Goal: Find contact information: Find contact information

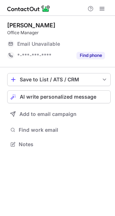
scroll to position [3, 4]
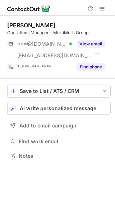
scroll to position [150, 115]
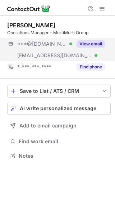
click at [95, 50] on div "***@[DOMAIN_NAME] Verified [EMAIL_ADDRESS][DOMAIN_NAME] Verified View email" at bounding box center [58, 49] width 103 height 23
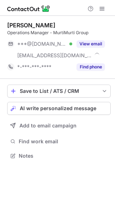
scroll to position [150, 115]
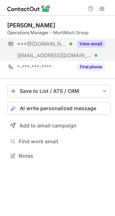
click at [87, 45] on button "View email" at bounding box center [91, 43] width 28 height 7
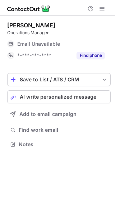
scroll to position [3, 4]
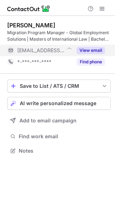
scroll to position [145, 115]
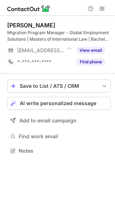
click at [97, 43] on div "Edward Wall Migration Program Manager - Global Employment Solutions | Masters o…" at bounding box center [58, 45] width 103 height 46
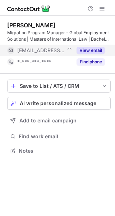
click at [96, 46] on div "View email" at bounding box center [88, 50] width 33 height 11
